Goal: Information Seeking & Learning: Learn about a topic

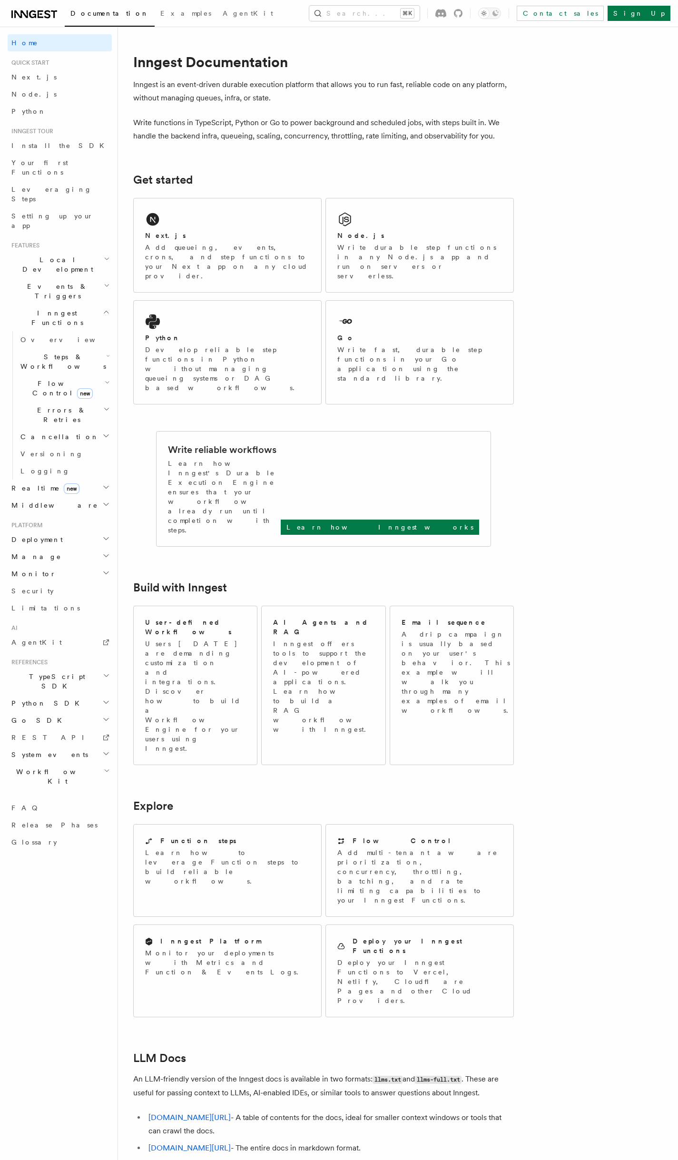
click at [70, 278] on h2 "Events & Triggers" at bounding box center [60, 291] width 104 height 27
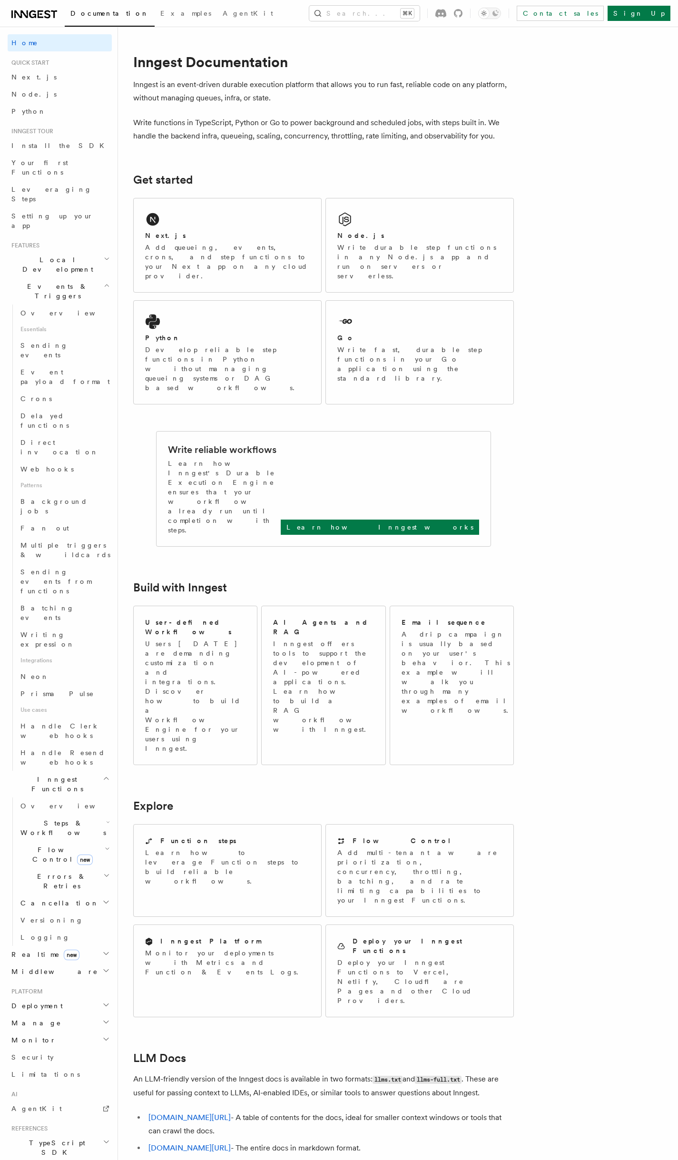
click at [47, 845] on span "Flow Control new" at bounding box center [61, 854] width 88 height 19
click at [66, 904] on span "Concurrency" at bounding box center [60, 908] width 63 height 8
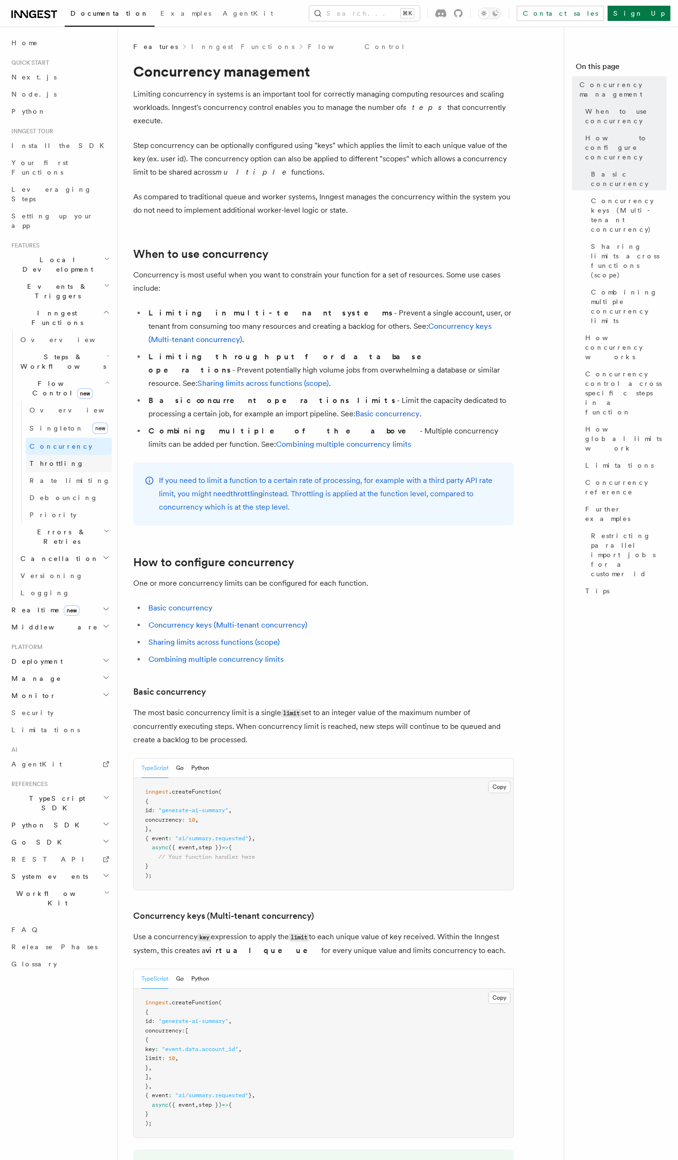
click at [49, 459] on span "Throttling" at bounding box center [56, 463] width 55 height 8
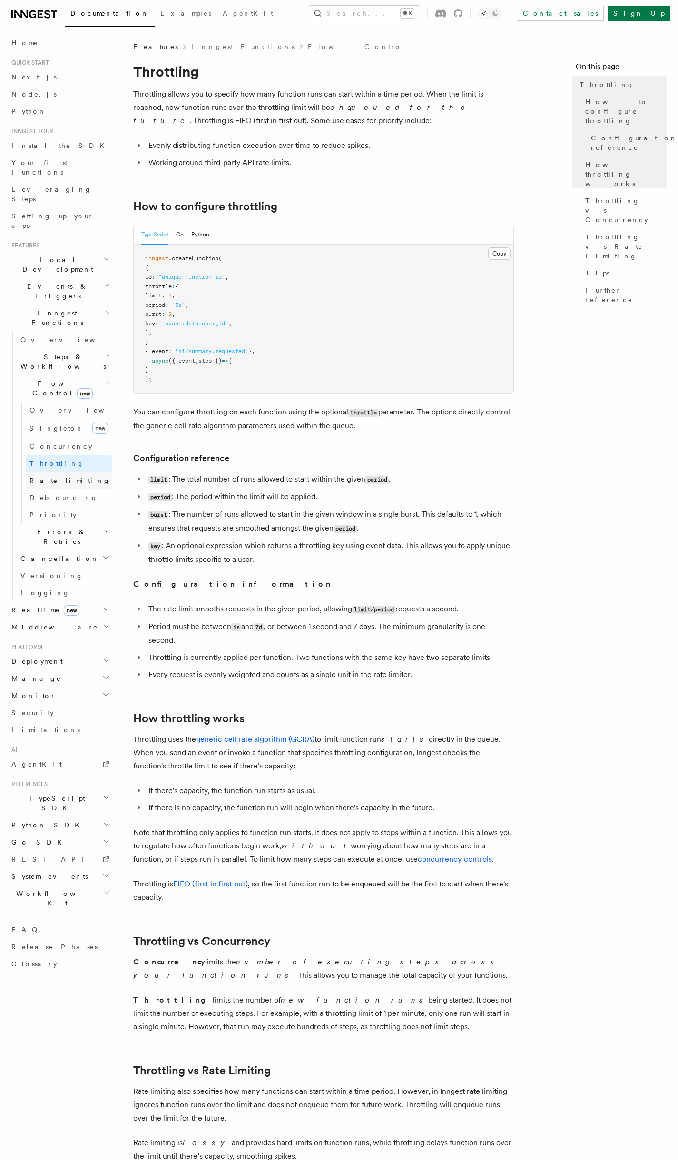
click at [55, 477] on span "Rate limiting" at bounding box center [69, 481] width 81 height 8
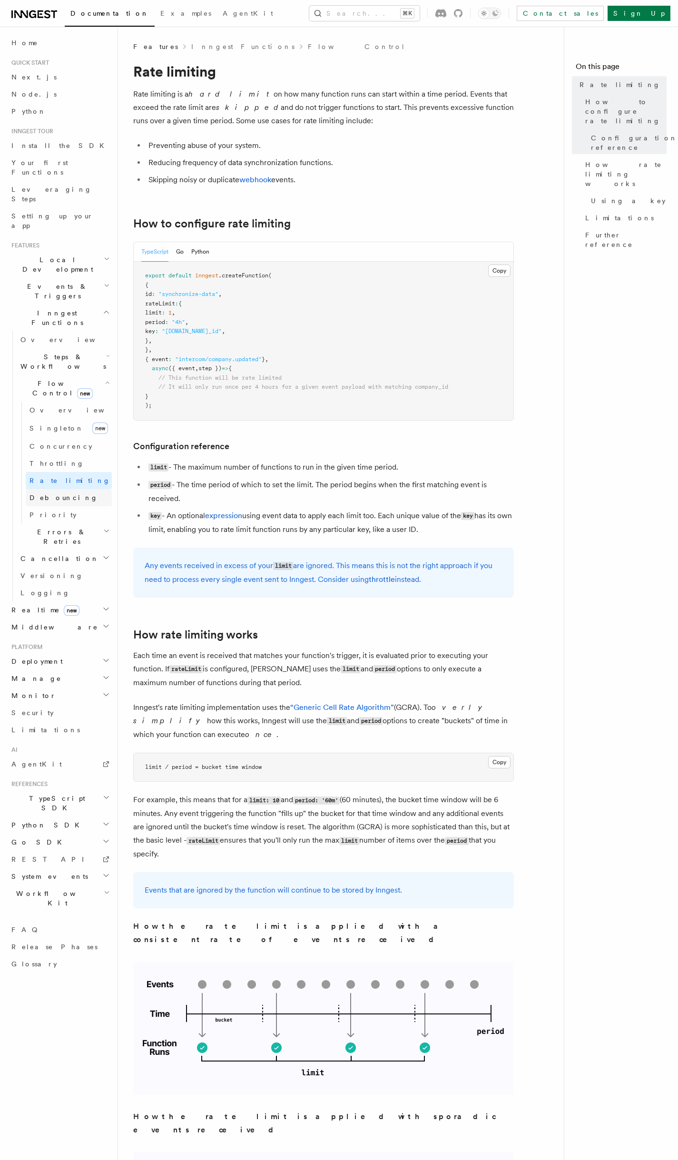
click at [74, 489] on link "Debouncing" at bounding box center [69, 497] width 86 height 17
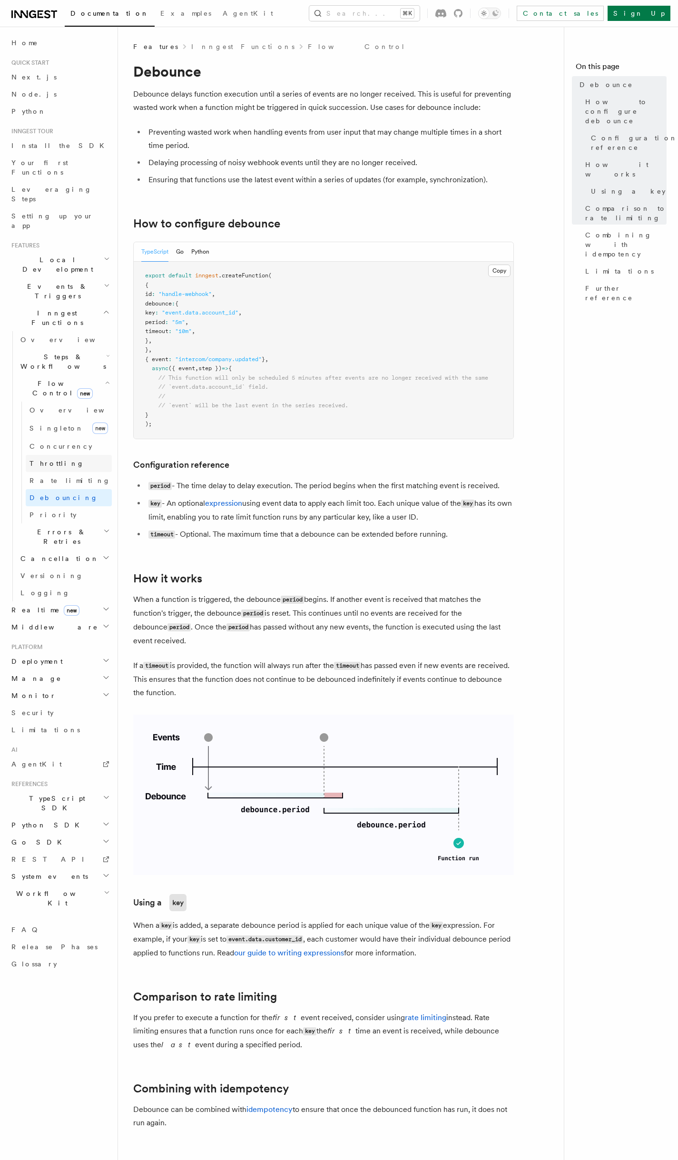
click at [58, 459] on span "Throttling" at bounding box center [56, 463] width 55 height 8
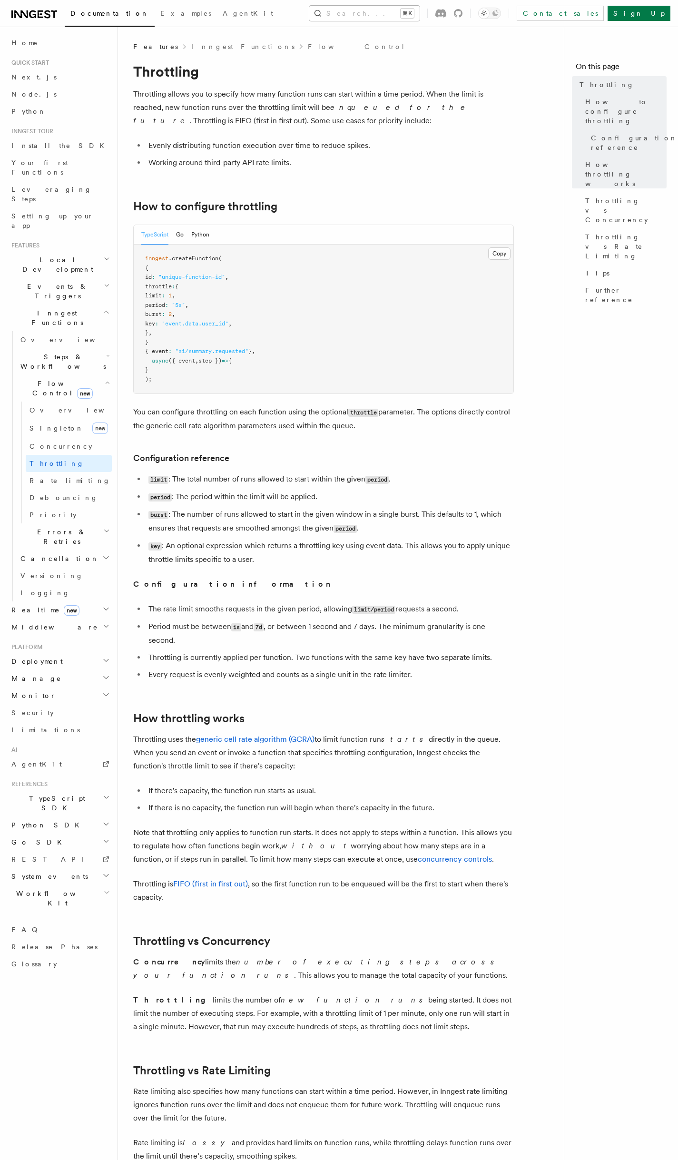
click at [340, 12] on button "Search... ⌘K" at bounding box center [364, 13] width 110 height 15
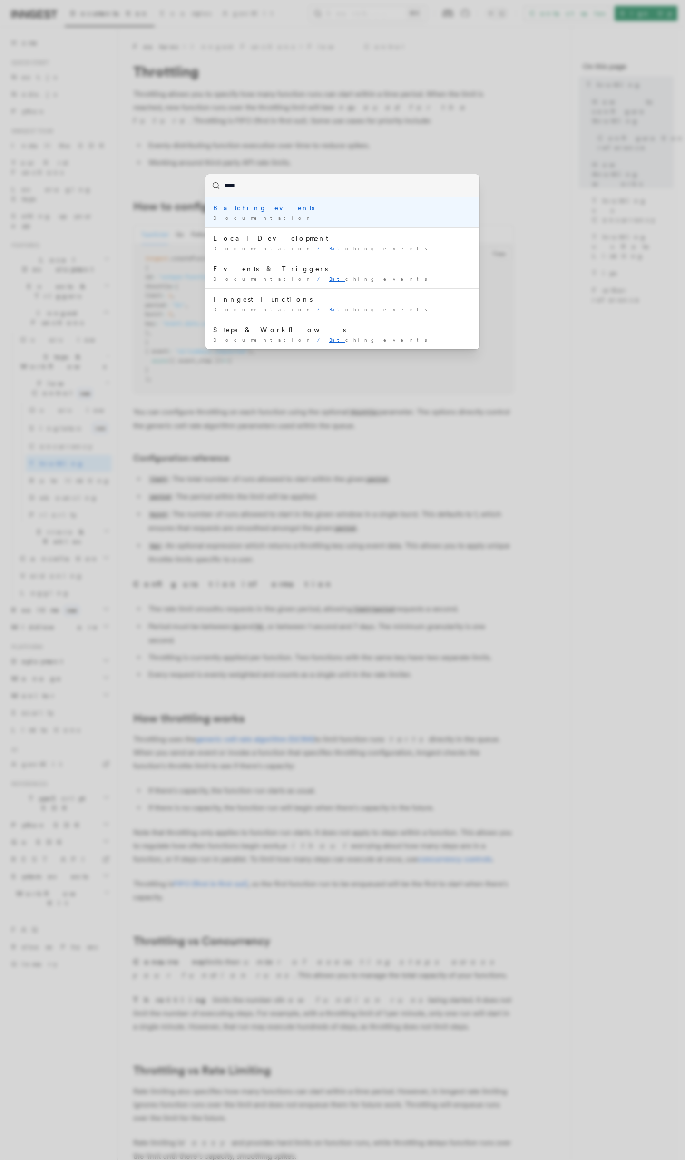
type input "*****"
click at [253, 214] on div "Documentation /" at bounding box center [342, 217] width 259 height 7
